Goal: Task Accomplishment & Management: Manage account settings

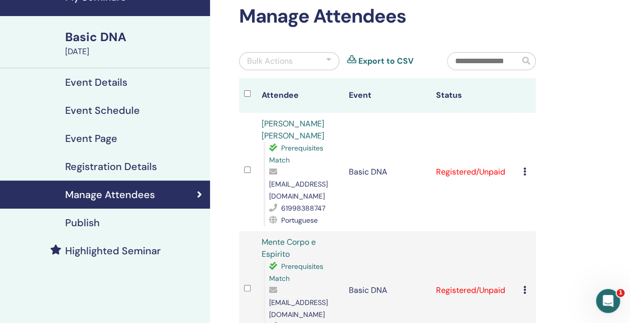
scroll to position [100, 0]
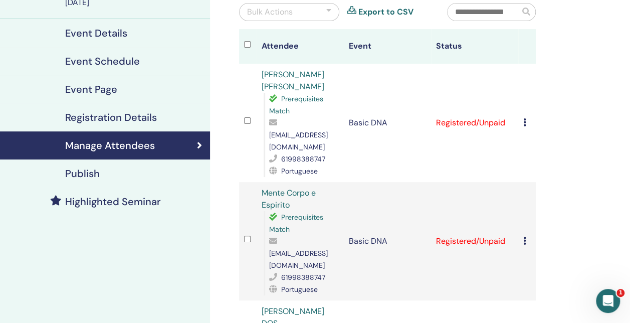
click at [246, 234] on div at bounding box center [248, 241] width 8 height 15
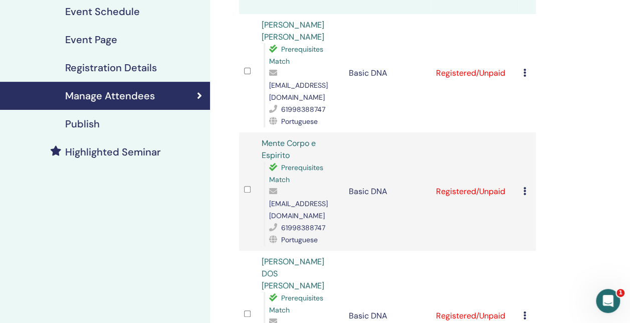
scroll to position [150, 0]
click at [525, 185] on div "Cancel Registration Do not auto-certify Mark as Paid Mark as Unpaid Mark as Abs…" at bounding box center [527, 191] width 8 height 12
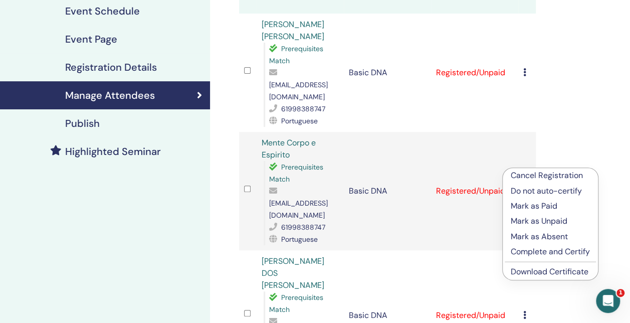
click at [530, 175] on p "Cancel Registration" at bounding box center [550, 175] width 79 height 12
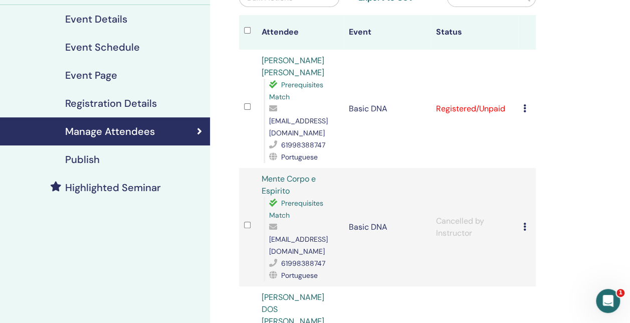
scroll to position [100, 0]
